Goal: Task Accomplishment & Management: Use online tool/utility

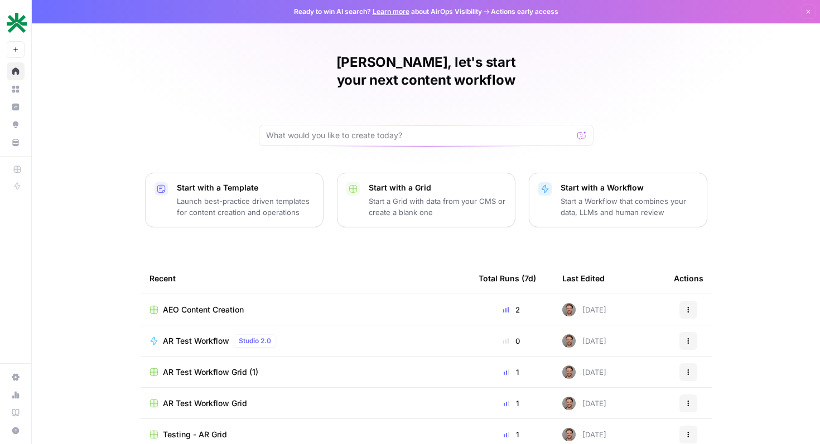
click at [314, 334] on div "AR Test Workflow Studio 2.0" at bounding box center [304, 340] width 311 height 13
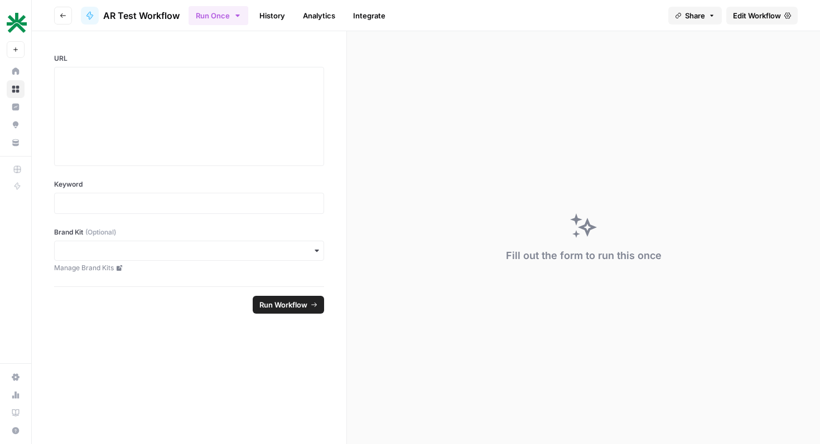
click at [782, 16] on link "Edit Workflow" at bounding box center [761, 16] width 71 height 18
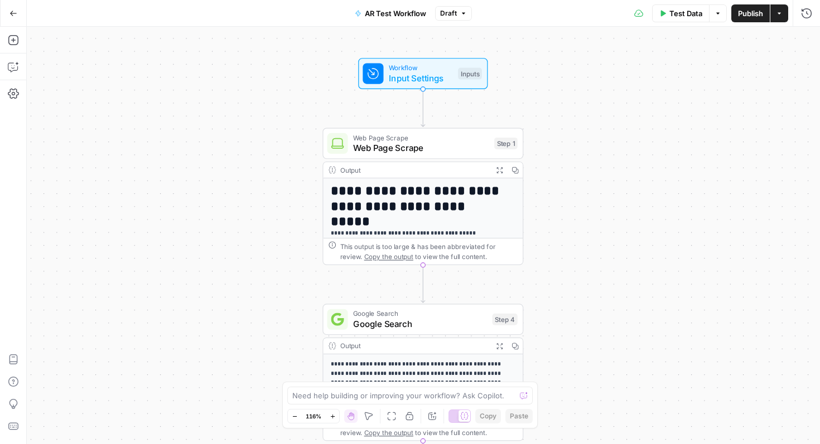
click at [11, 15] on icon "button" at bounding box center [13, 13] width 8 height 8
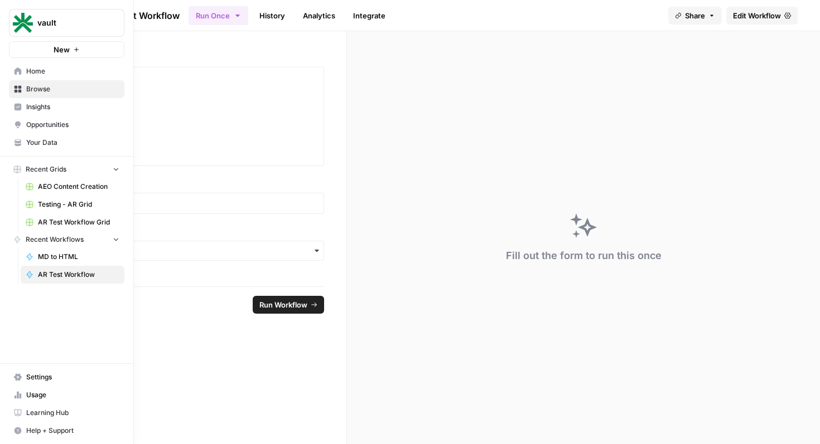
drag, startPoint x: 5, startPoint y: 66, endPoint x: 19, endPoint y: 71, distance: 14.8
click at [5, 66] on nav "Home Browse Insights Opportunities Your Data" at bounding box center [66, 107] width 133 height 98
click at [19, 71] on icon at bounding box center [17, 70] width 7 height 7
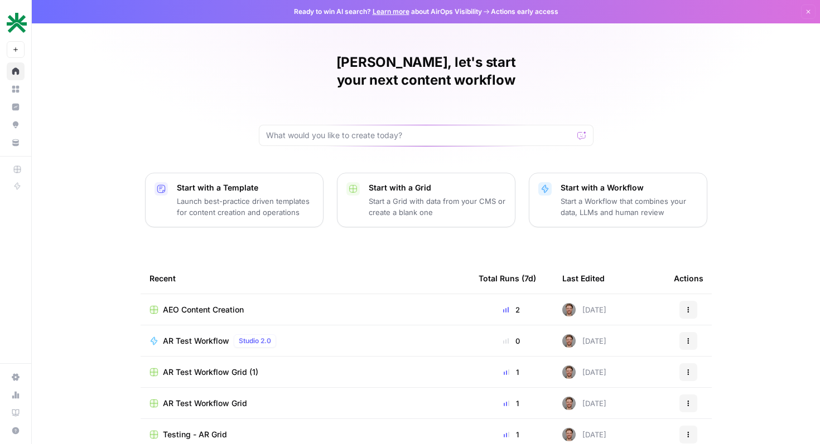
click at [609, 182] on p "Start with a Workflow" at bounding box center [628, 187] width 137 height 11
